Goal: Task Accomplishment & Management: Use online tool/utility

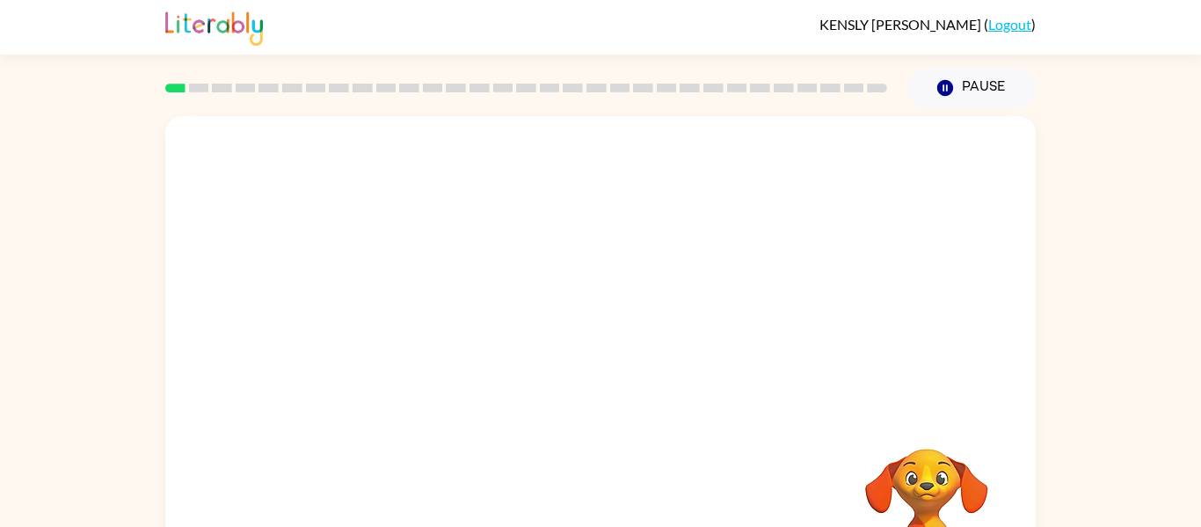
scroll to position [91, 0]
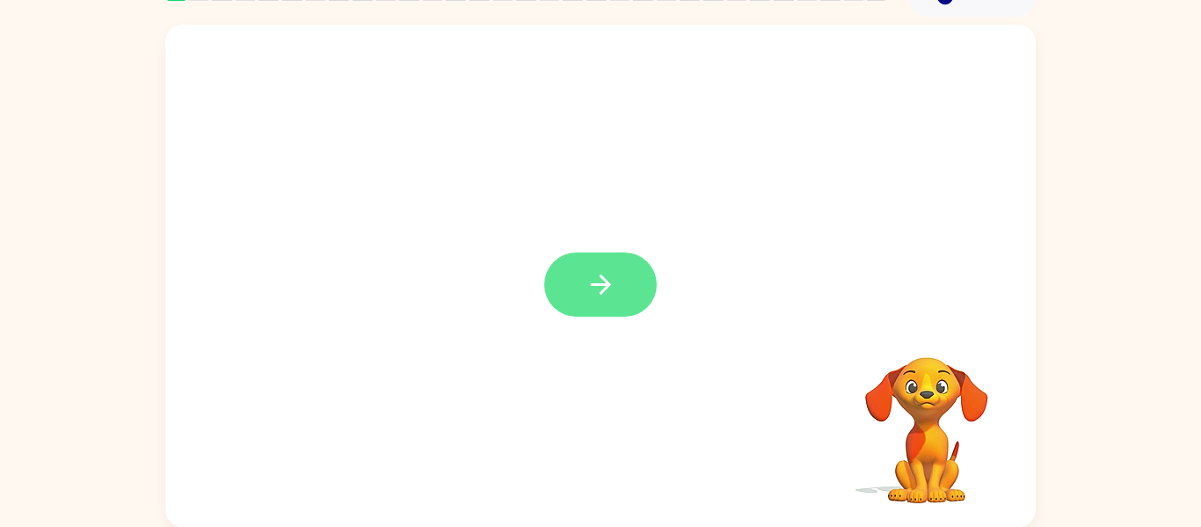
click at [639, 269] on button "button" at bounding box center [600, 284] width 113 height 64
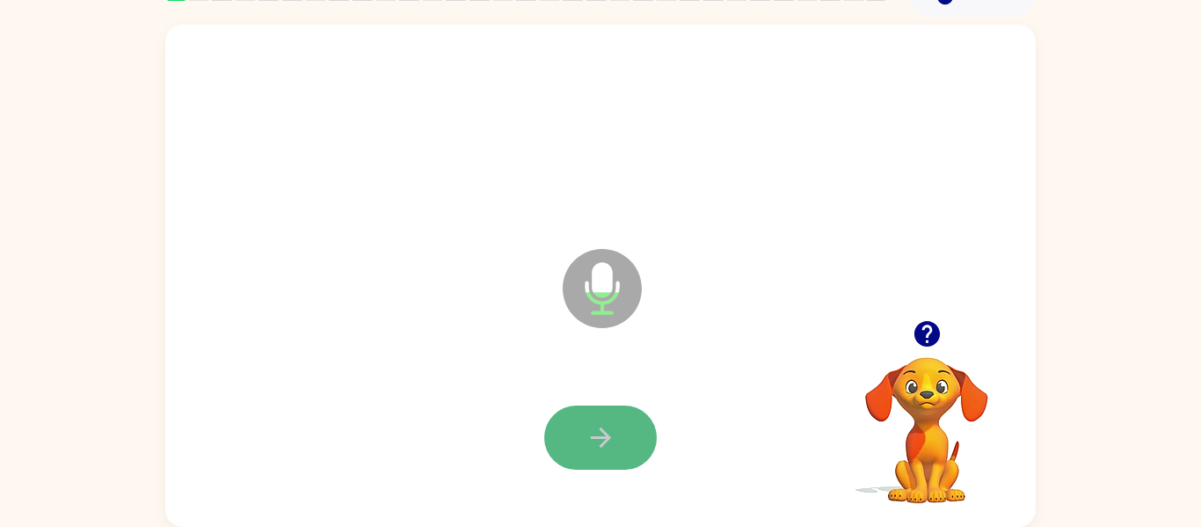
click at [609, 426] on icon "button" at bounding box center [601, 437] width 31 height 31
click at [930, 330] on icon "button" at bounding box center [927, 333] width 31 height 31
click at [611, 444] on icon "button" at bounding box center [601, 437] width 31 height 31
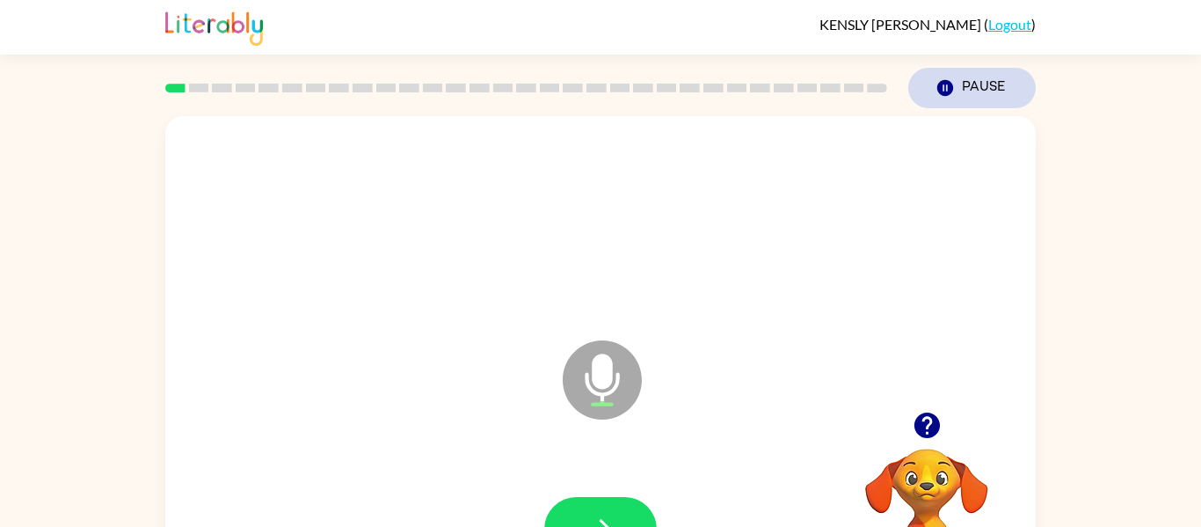
click at [978, 94] on button "Pause Pause" at bounding box center [971, 88] width 127 height 40
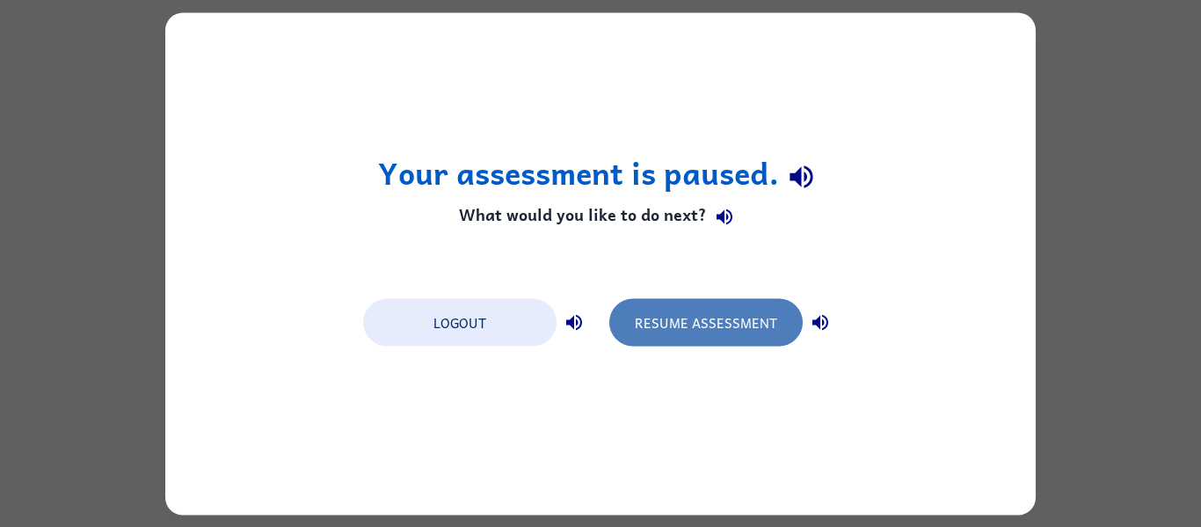
click at [719, 327] on button "Resume Assessment" at bounding box center [705, 321] width 193 height 47
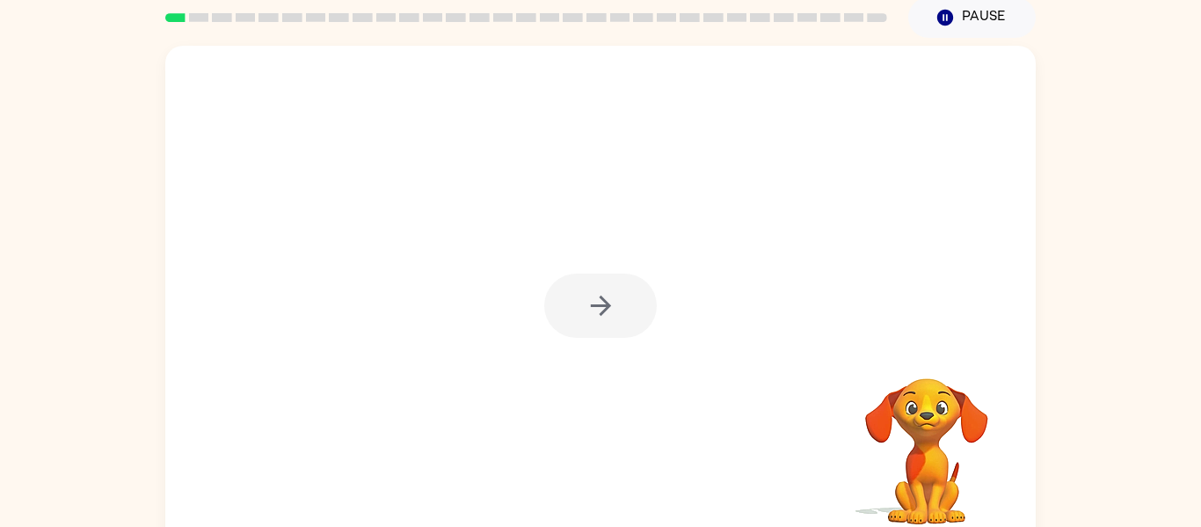
scroll to position [91, 0]
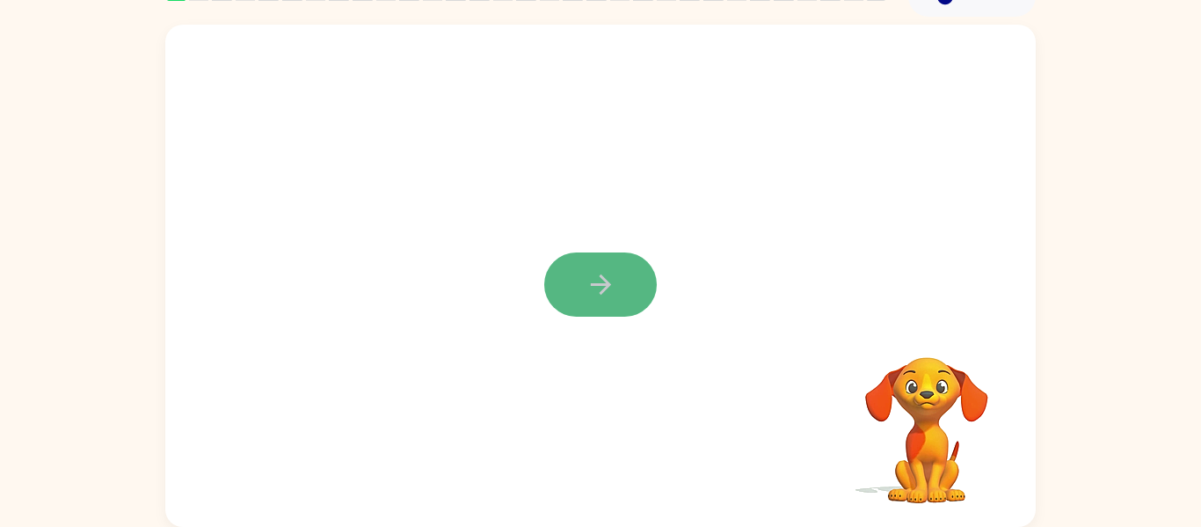
click at [583, 279] on button "button" at bounding box center [600, 284] width 113 height 64
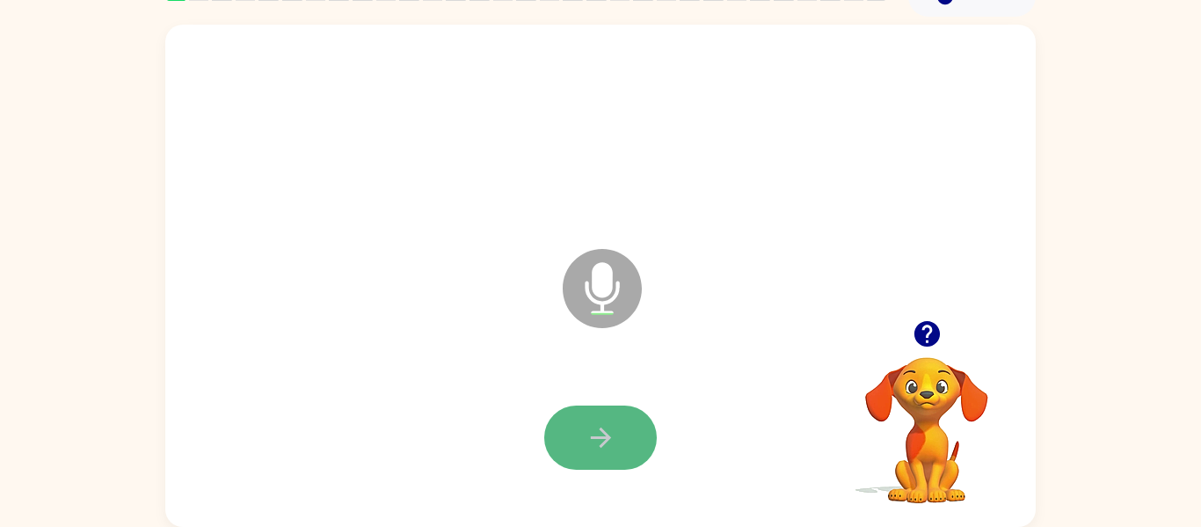
click at [596, 441] on icon "button" at bounding box center [601, 437] width 31 height 31
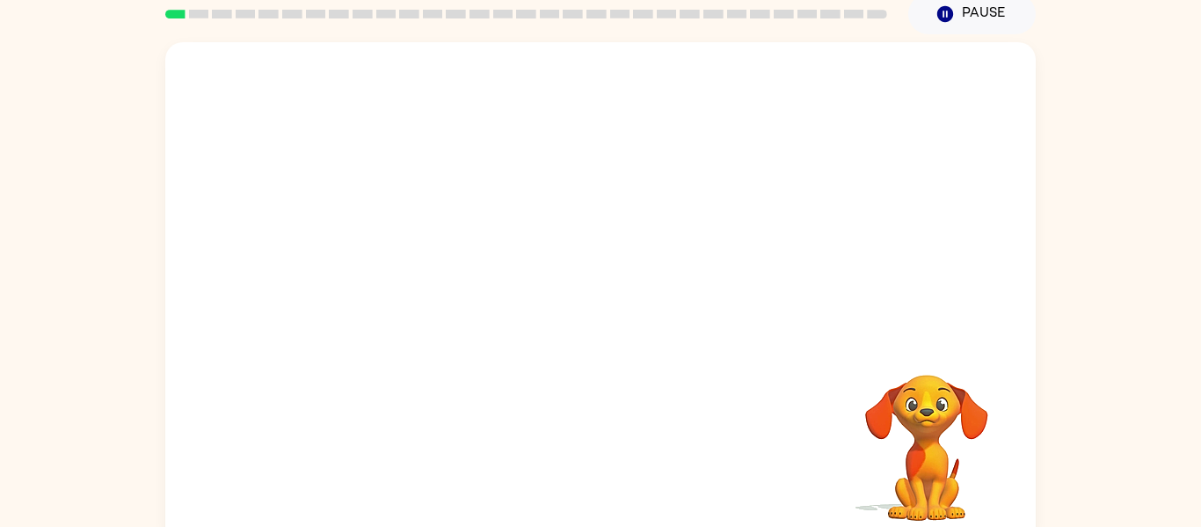
scroll to position [75, 0]
drag, startPoint x: 776, startPoint y: 461, endPoint x: 746, endPoint y: 80, distance: 381.9
click at [746, 80] on div "Your browser must support playing .mp4 files to use Literably. Please try using…" at bounding box center [600, 292] width 870 height 502
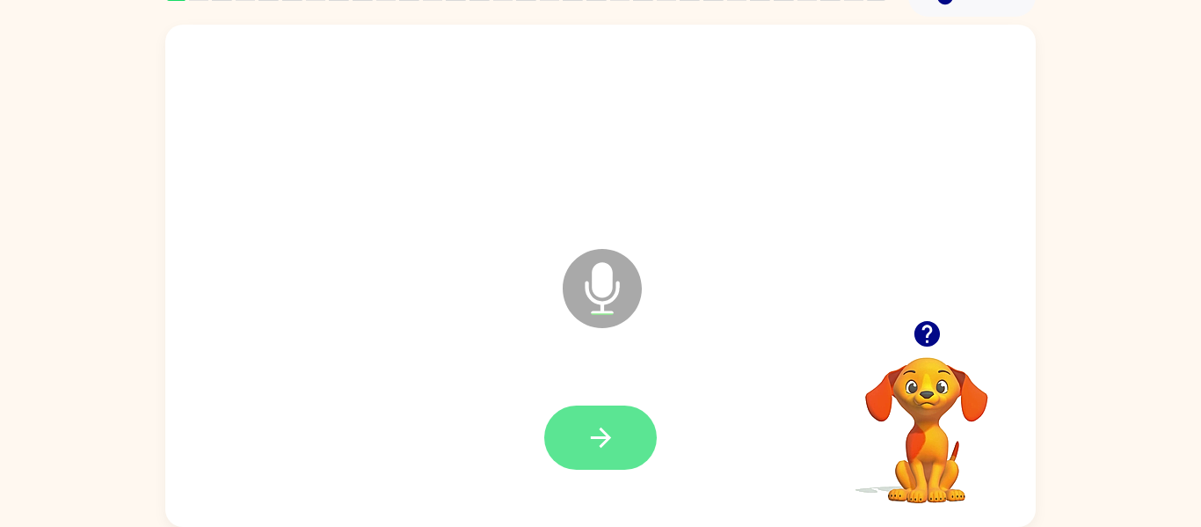
click at [626, 439] on button "button" at bounding box center [600, 437] width 113 height 64
click at [624, 438] on button "button" at bounding box center [600, 437] width 113 height 64
click at [624, 441] on button "button" at bounding box center [600, 437] width 113 height 64
click at [610, 434] on icon "button" at bounding box center [601, 437] width 31 height 31
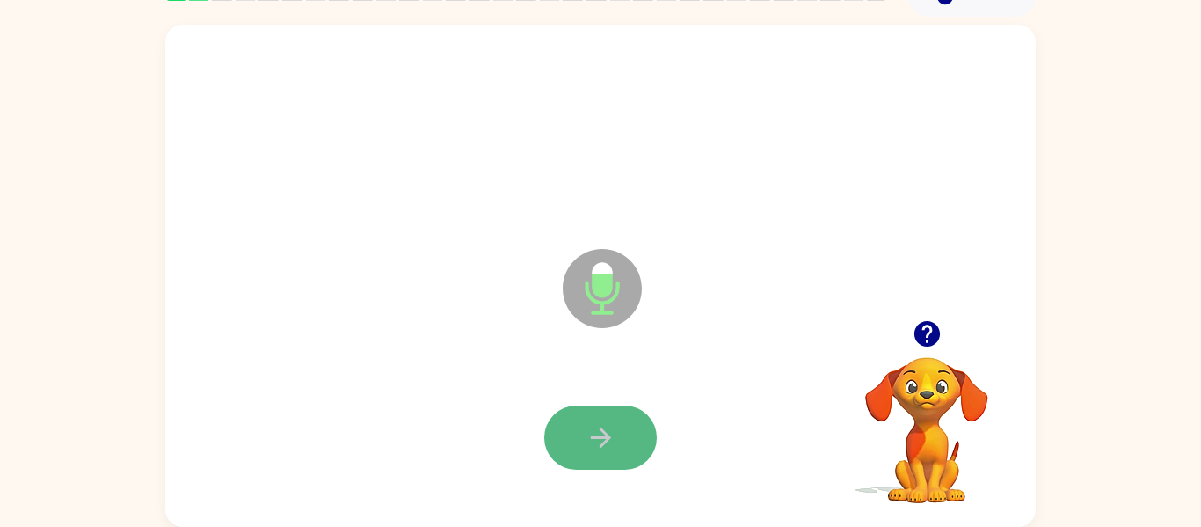
click at [611, 441] on icon "button" at bounding box center [601, 437] width 31 height 31
click at [610, 442] on icon "button" at bounding box center [601, 437] width 31 height 31
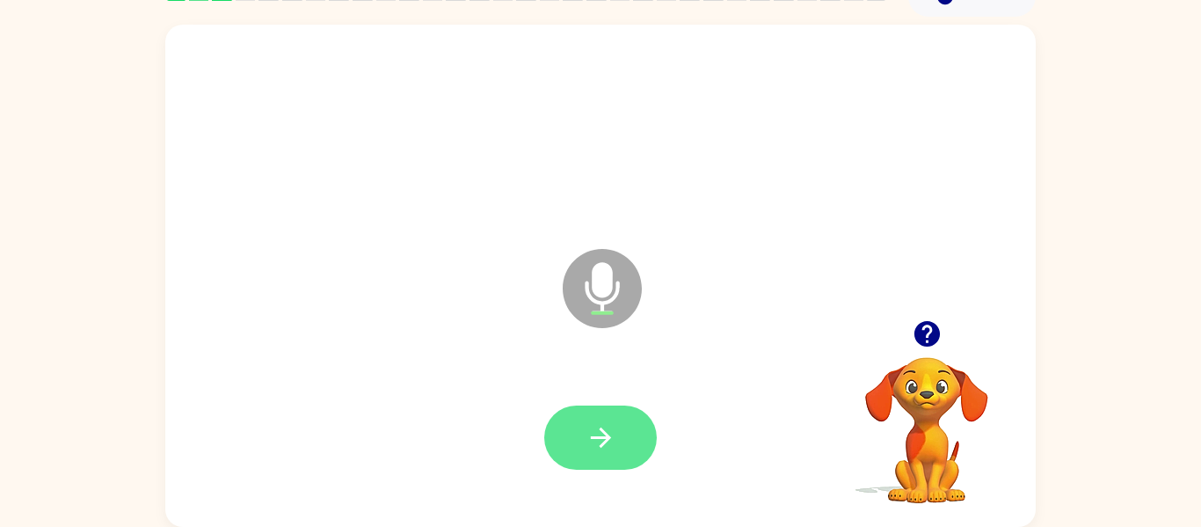
click at [615, 432] on button "button" at bounding box center [600, 437] width 113 height 64
click at [616, 432] on button "button" at bounding box center [600, 437] width 113 height 64
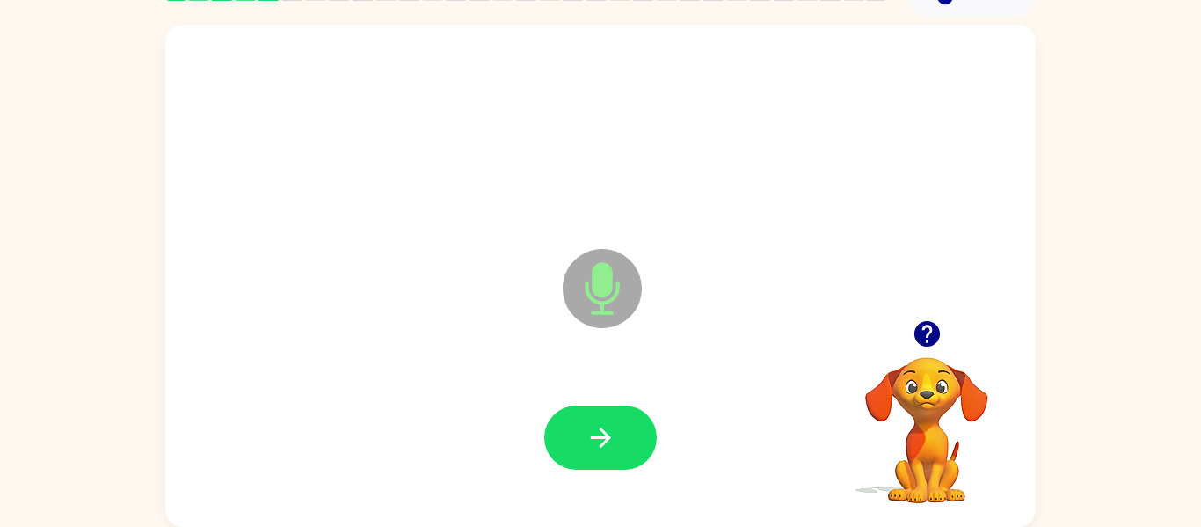
click at [616, 432] on button "button" at bounding box center [600, 437] width 113 height 64
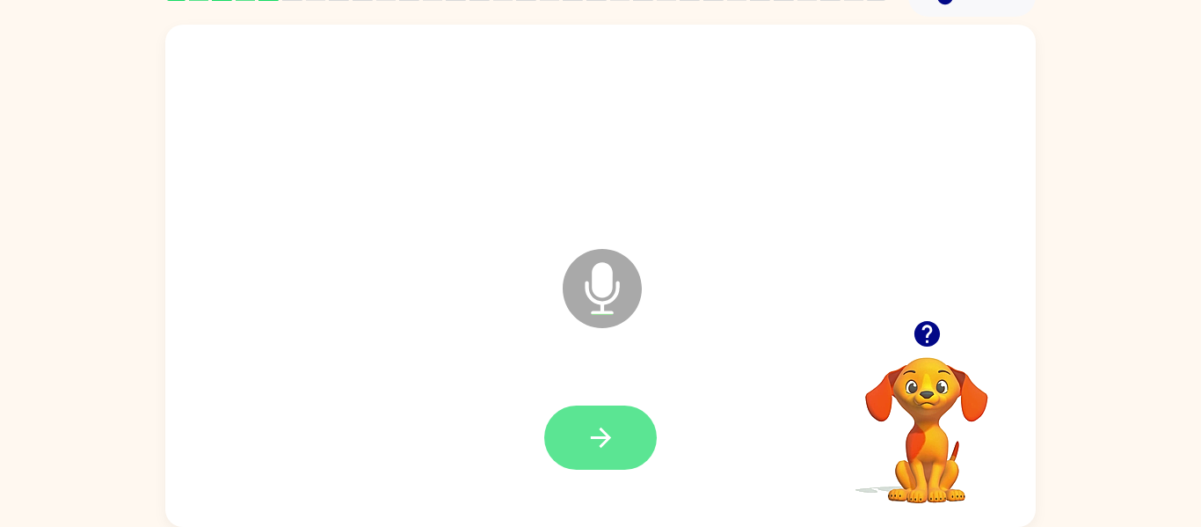
click at [618, 439] on button "button" at bounding box center [600, 437] width 113 height 64
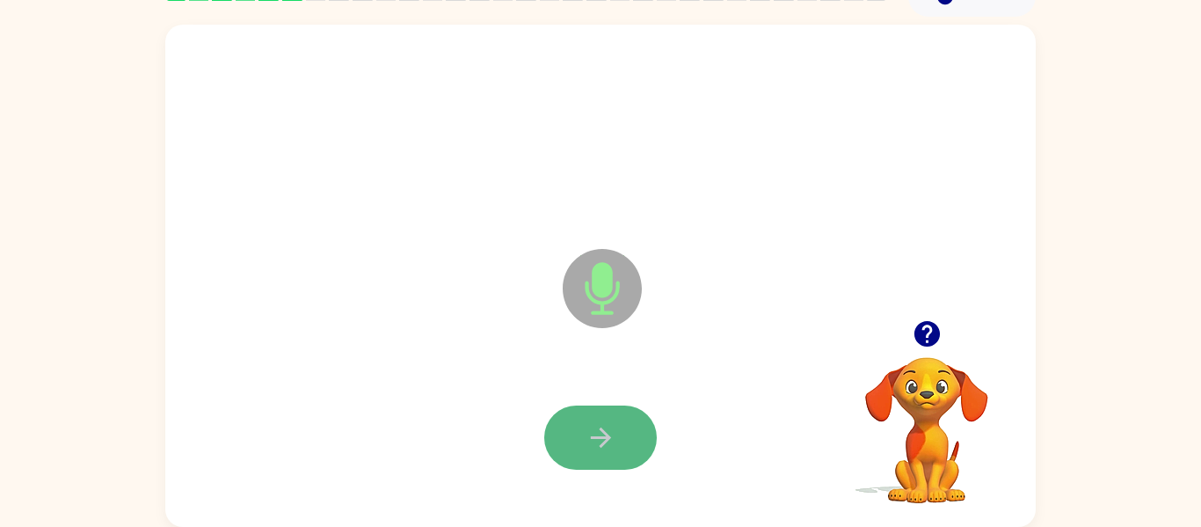
click at [620, 446] on button "button" at bounding box center [600, 437] width 113 height 64
click at [619, 446] on button "button" at bounding box center [600, 437] width 113 height 64
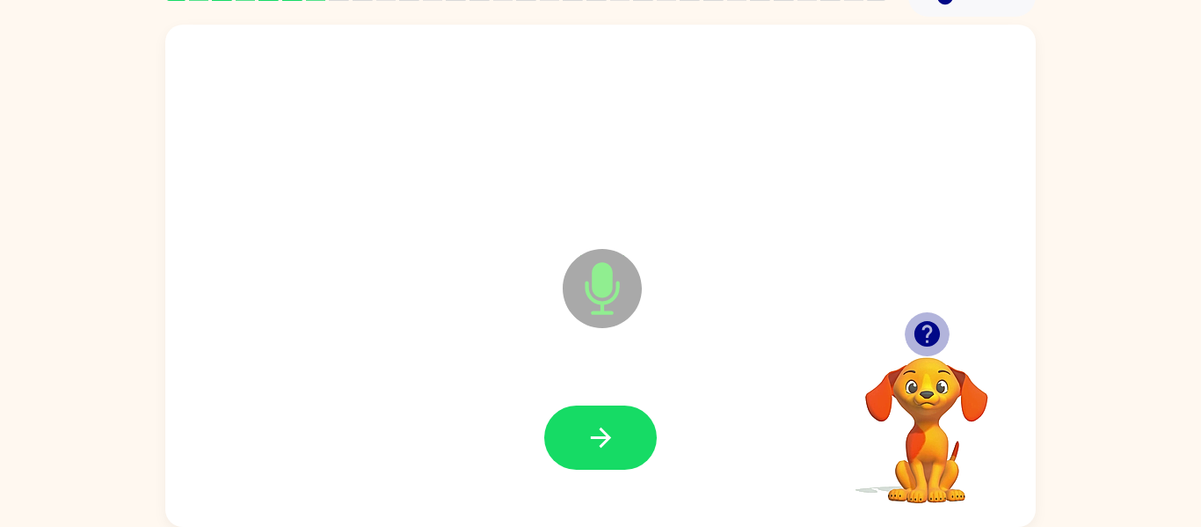
click at [931, 332] on icon "button" at bounding box center [926, 333] width 25 height 25
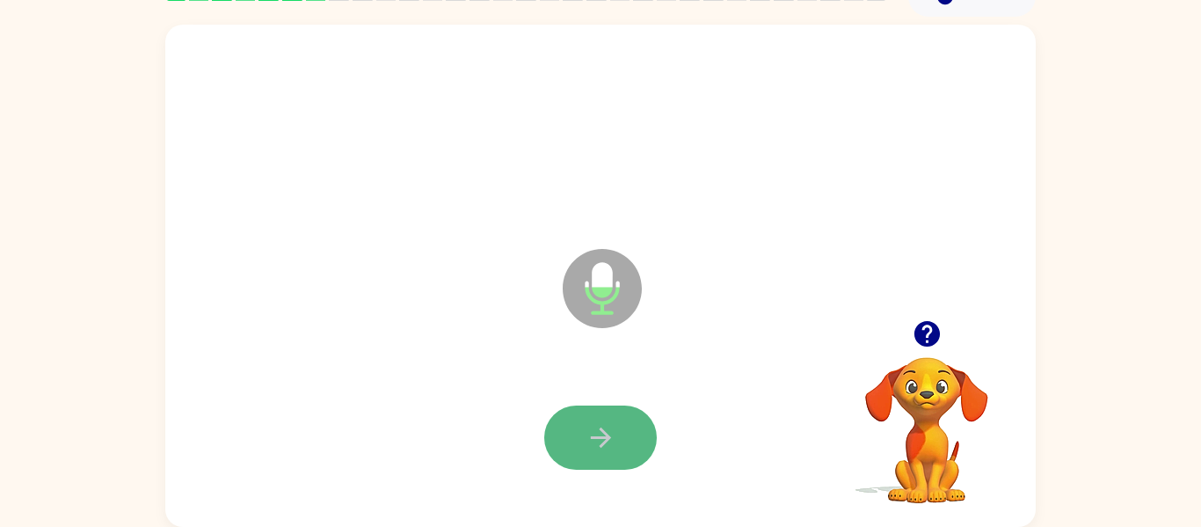
click at [593, 441] on icon "button" at bounding box center [601, 437] width 31 height 31
click at [595, 436] on icon "button" at bounding box center [600, 437] width 20 height 20
click at [597, 436] on icon "button" at bounding box center [600, 437] width 20 height 20
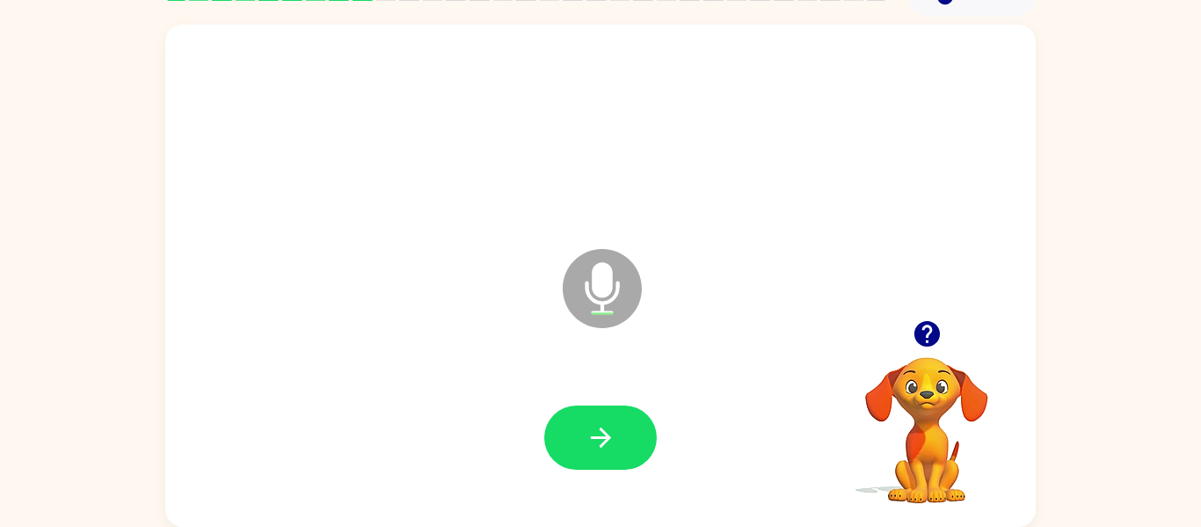
click at [932, 328] on icon "button" at bounding box center [926, 333] width 25 height 25
click at [597, 442] on icon "button" at bounding box center [601, 437] width 31 height 31
click at [931, 335] on icon "button" at bounding box center [926, 333] width 25 height 25
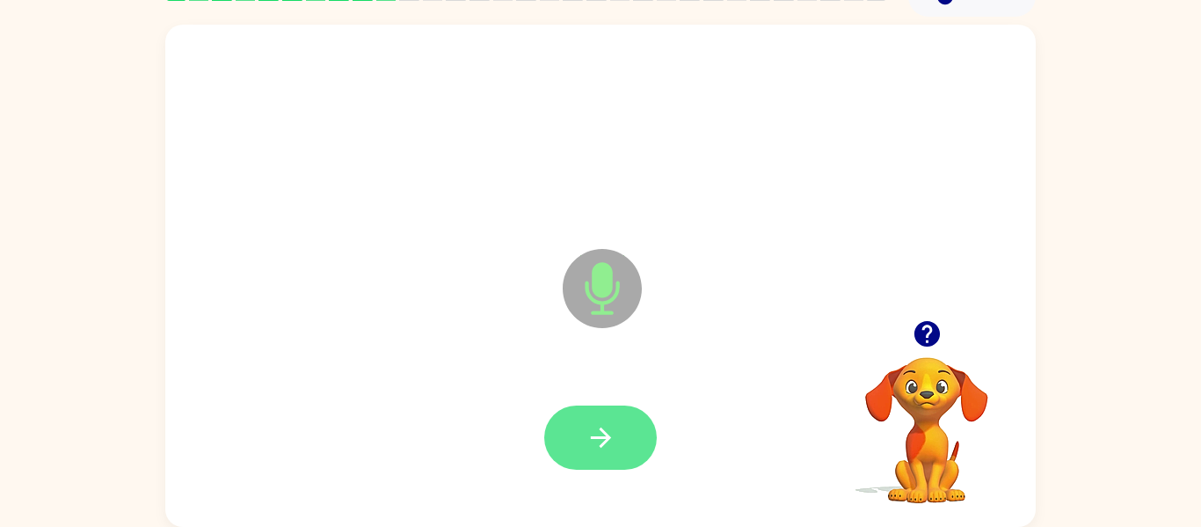
click at [630, 423] on button "button" at bounding box center [600, 437] width 113 height 64
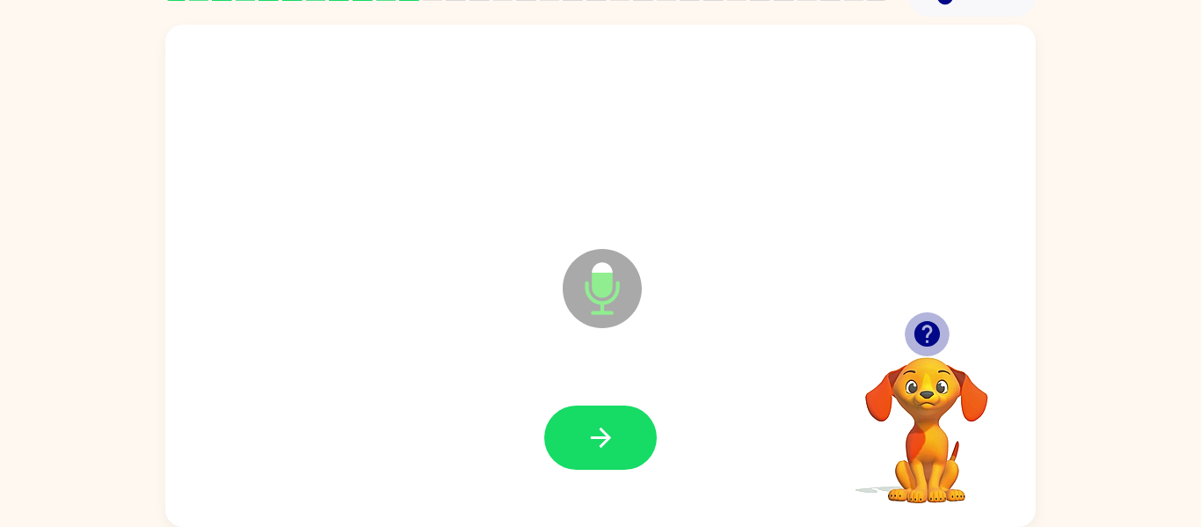
click at [931, 326] on icon "button" at bounding box center [926, 333] width 25 height 25
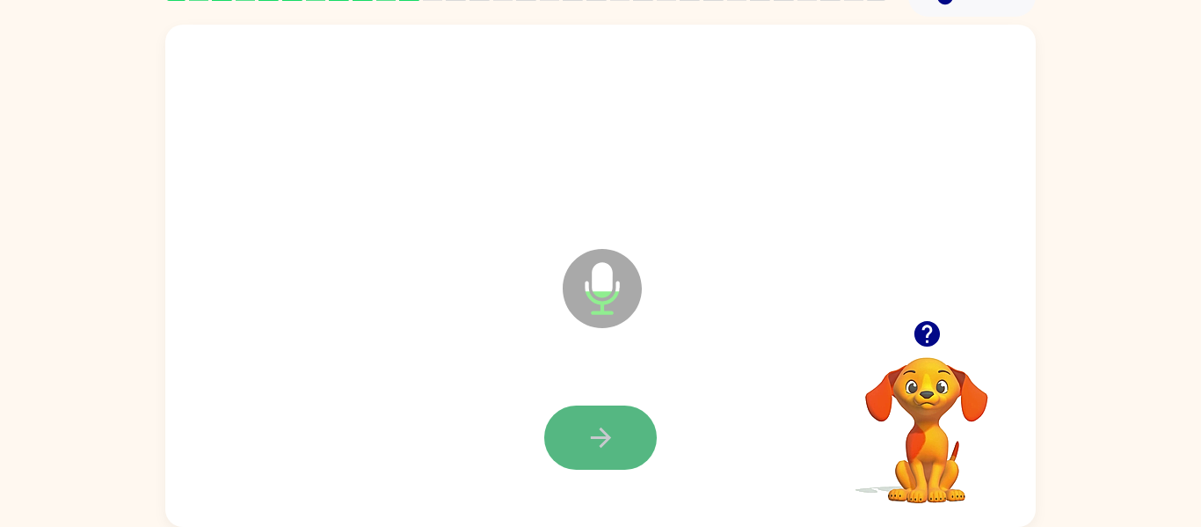
click at [623, 440] on button "button" at bounding box center [600, 437] width 113 height 64
click at [627, 437] on button "button" at bounding box center [600, 437] width 113 height 64
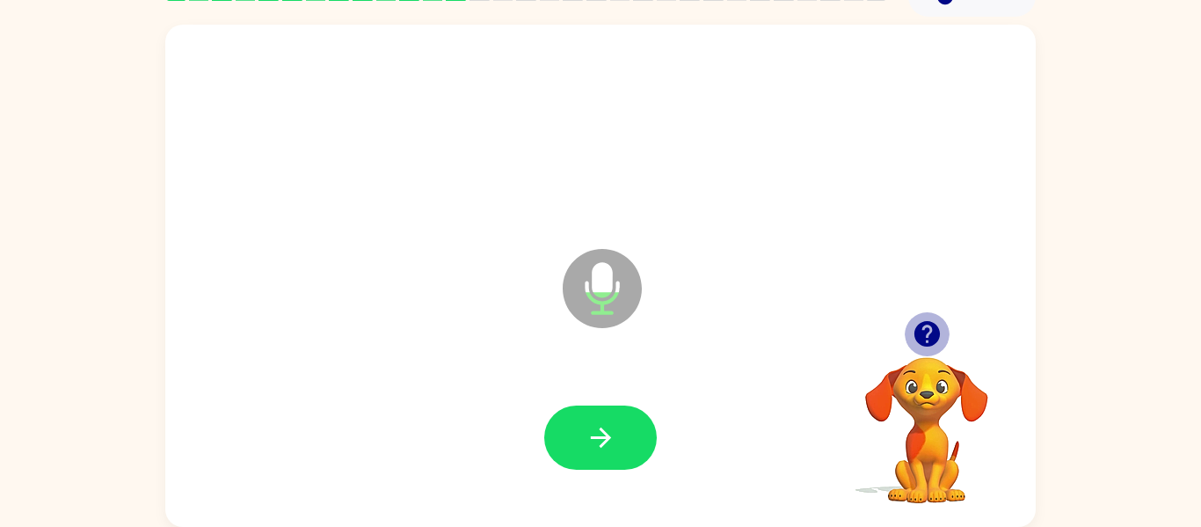
click at [929, 333] on icon "button" at bounding box center [926, 333] width 25 height 25
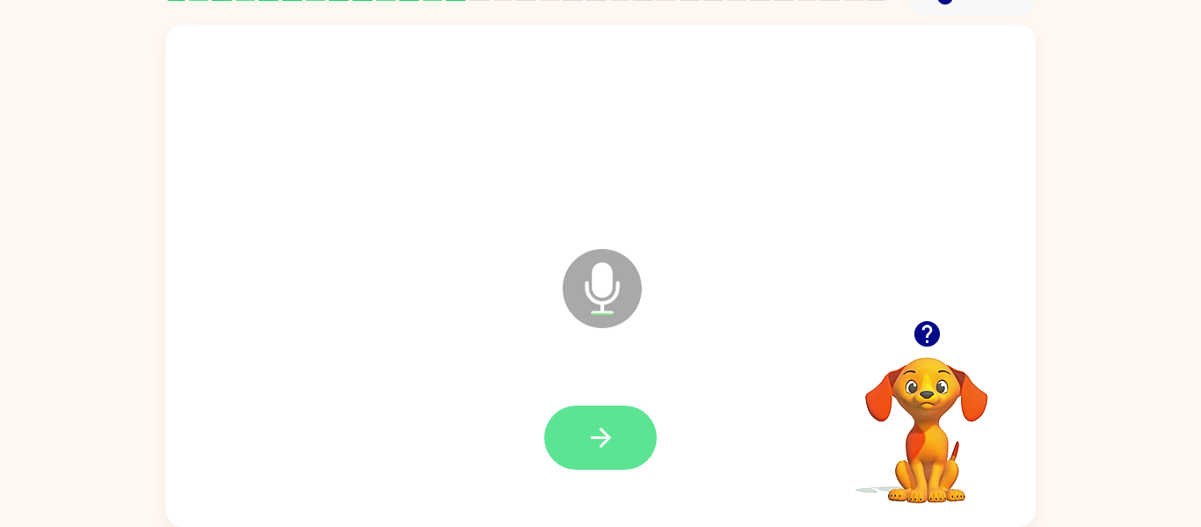
click at [610, 434] on icon "button" at bounding box center [601, 437] width 31 height 31
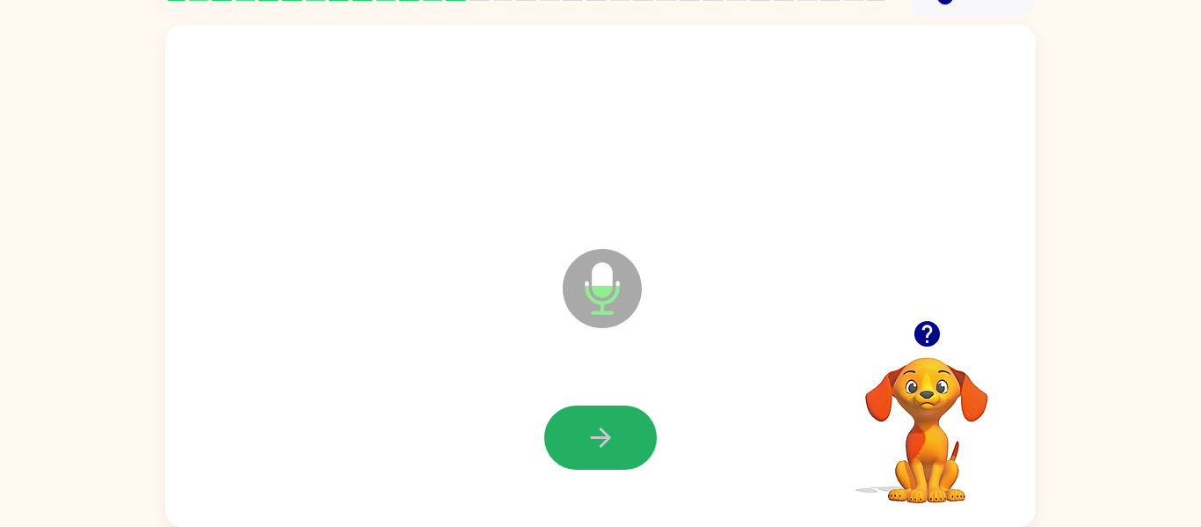
click at [610, 434] on icon "button" at bounding box center [601, 437] width 31 height 31
click at [610, 436] on icon "button" at bounding box center [601, 437] width 31 height 31
click at [929, 338] on icon "button" at bounding box center [926, 333] width 25 height 25
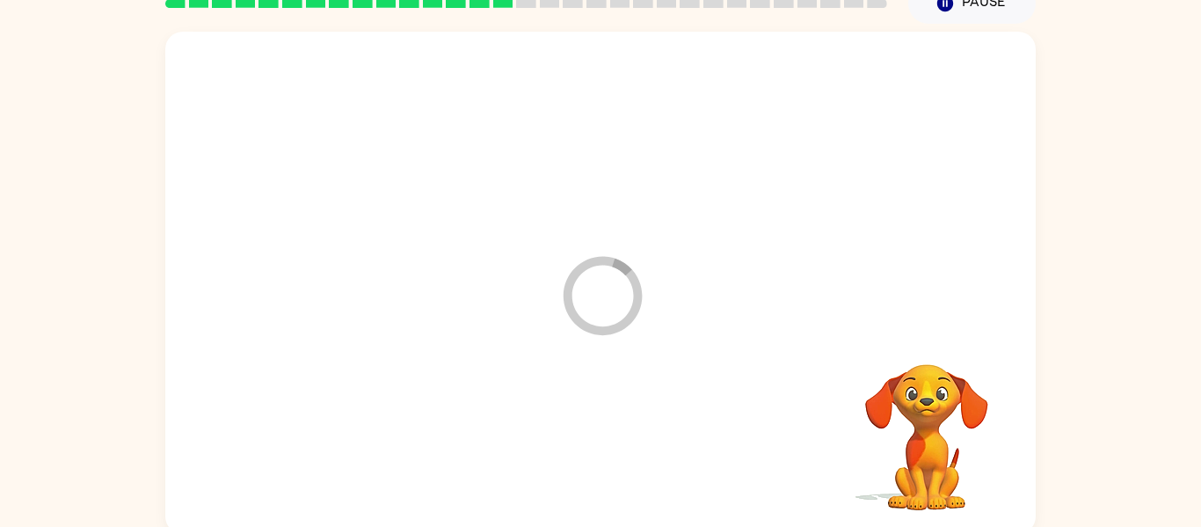
scroll to position [0, 0]
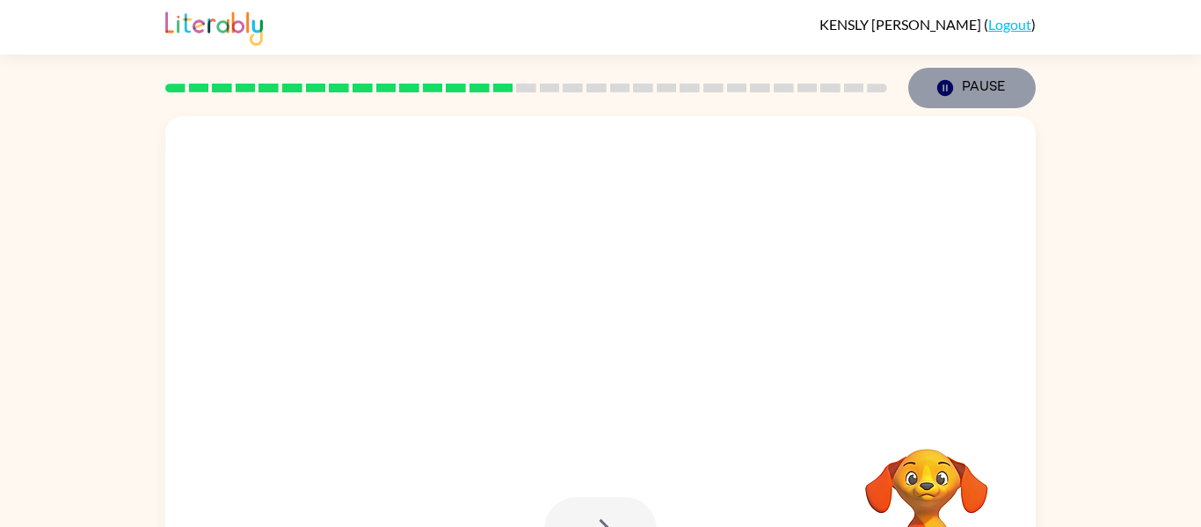
click at [967, 76] on button "Pause Pause" at bounding box center [971, 88] width 127 height 40
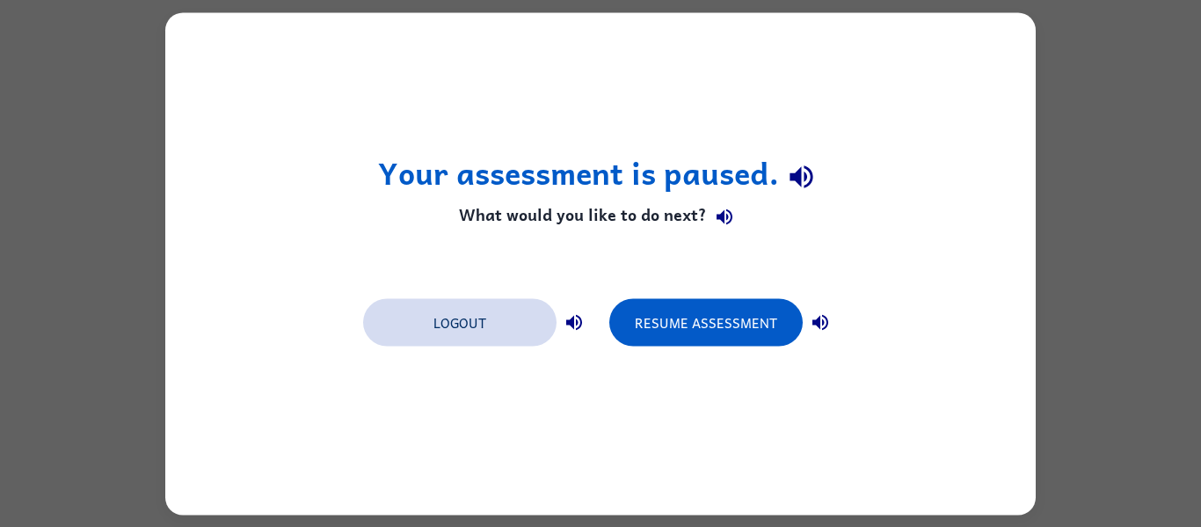
click at [440, 318] on button "Logout" at bounding box center [459, 321] width 193 height 47
